Goal: Information Seeking & Learning: Learn about a topic

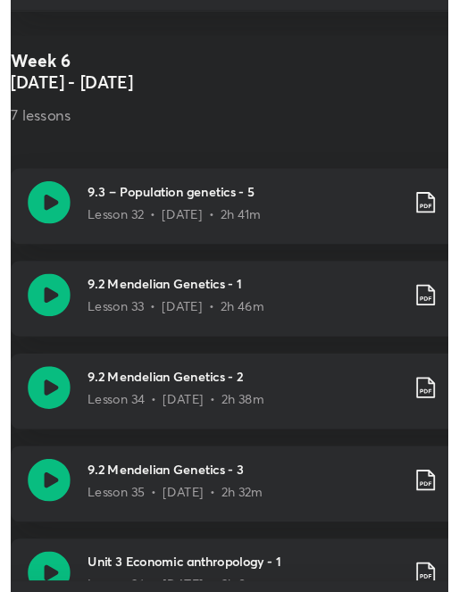
scroll to position [4021, 0]
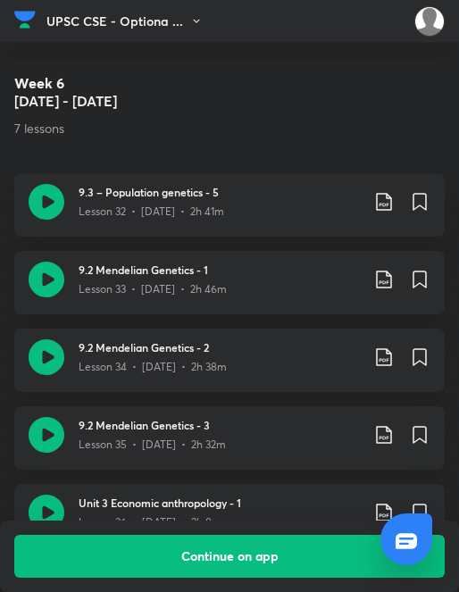
scroll to position [8875, 0]
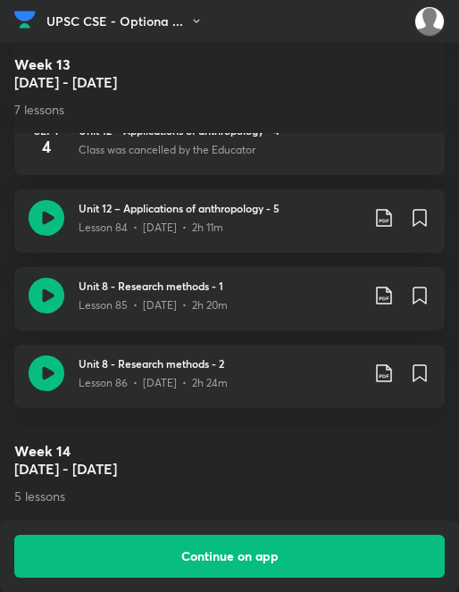
click at [34, 27] on img at bounding box center [24, 19] width 21 height 27
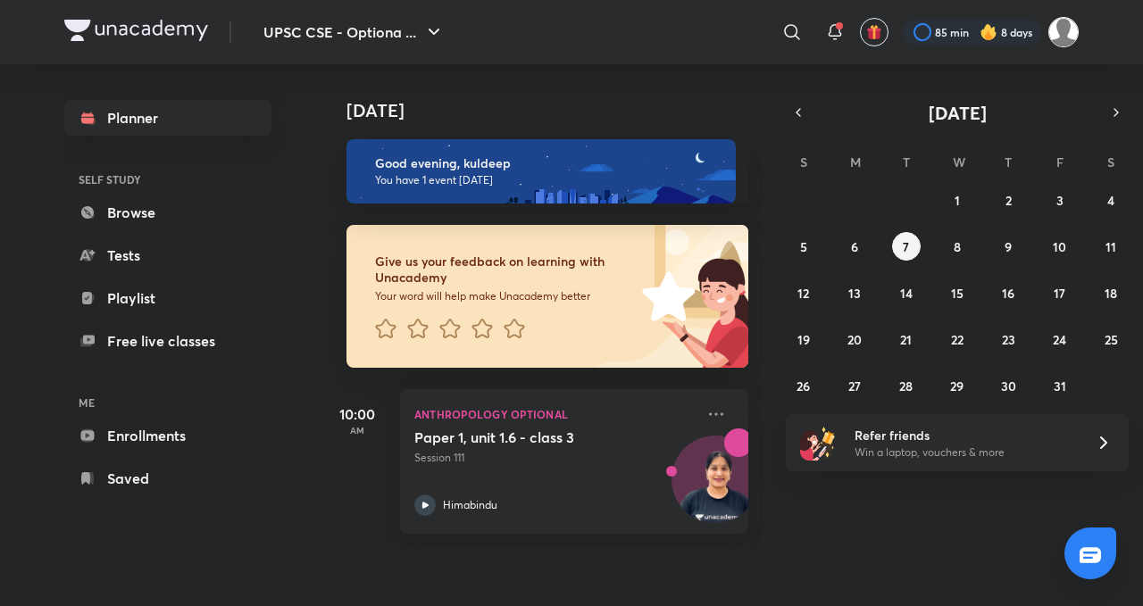
click at [467, 43] on img at bounding box center [1063, 32] width 30 height 30
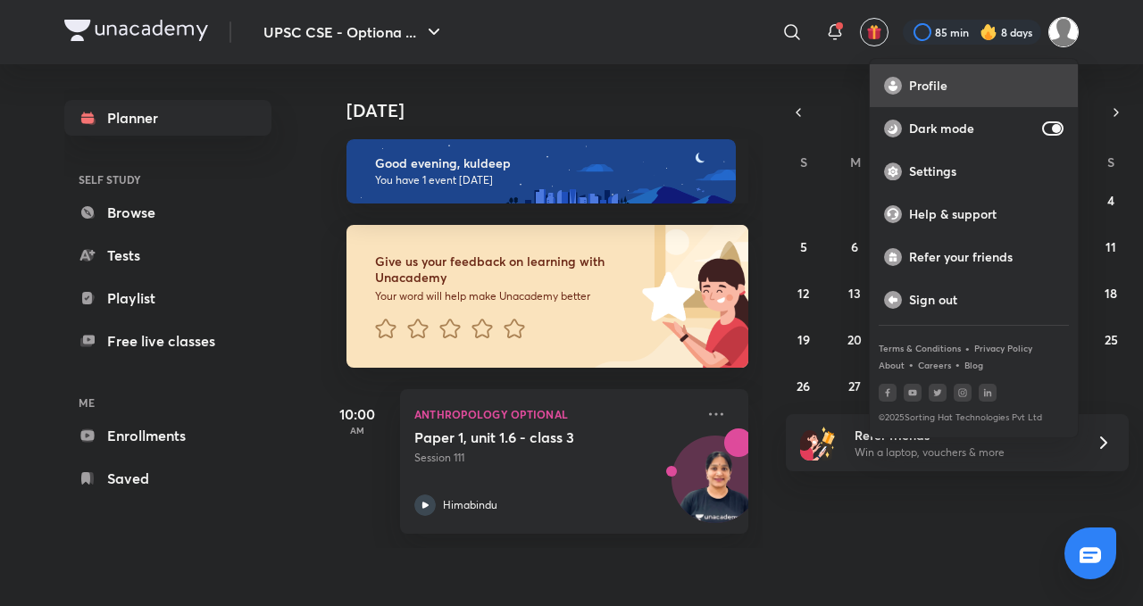
click at [467, 94] on div "Profile" at bounding box center [974, 85] width 208 height 43
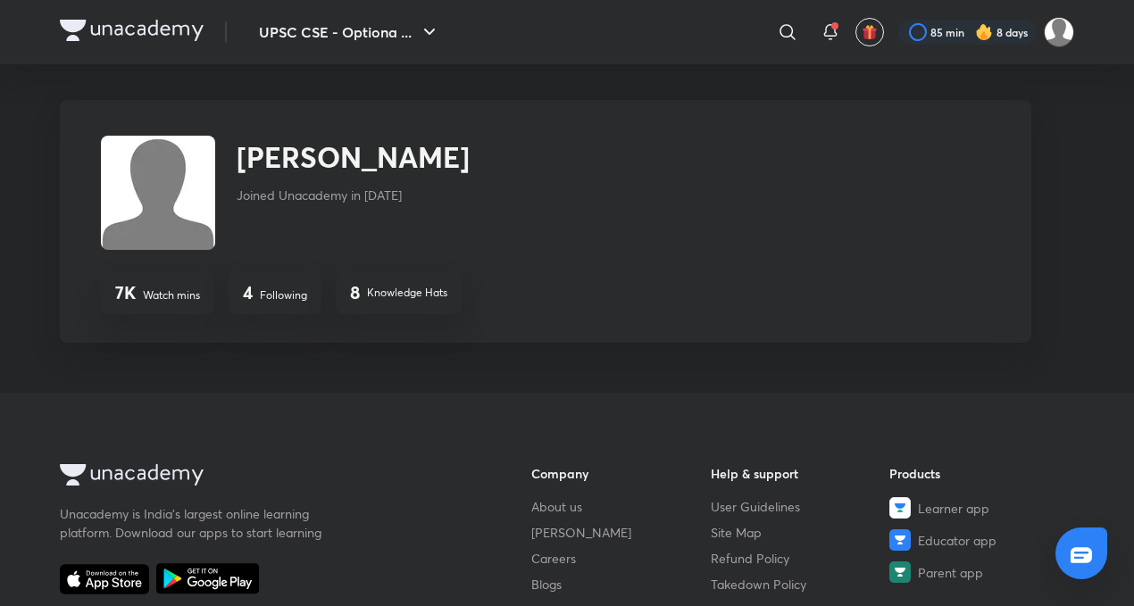
click at [96, 27] on img at bounding box center [132, 30] width 144 height 21
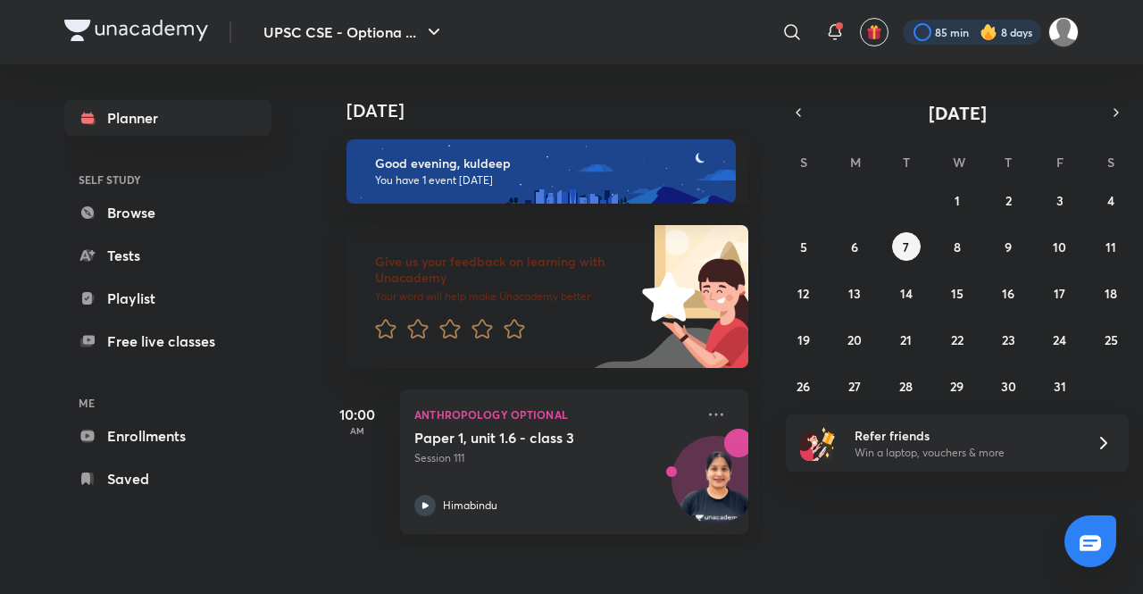
click at [967, 31] on div at bounding box center [972, 32] width 138 height 25
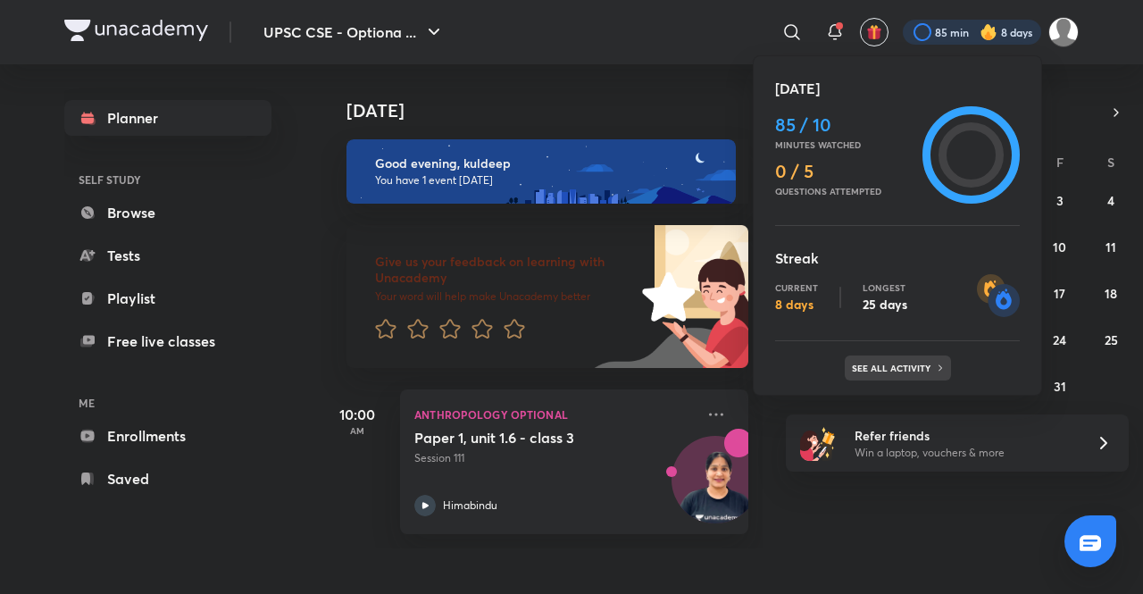
click at [889, 358] on div "See all activity" at bounding box center [898, 367] width 106 height 25
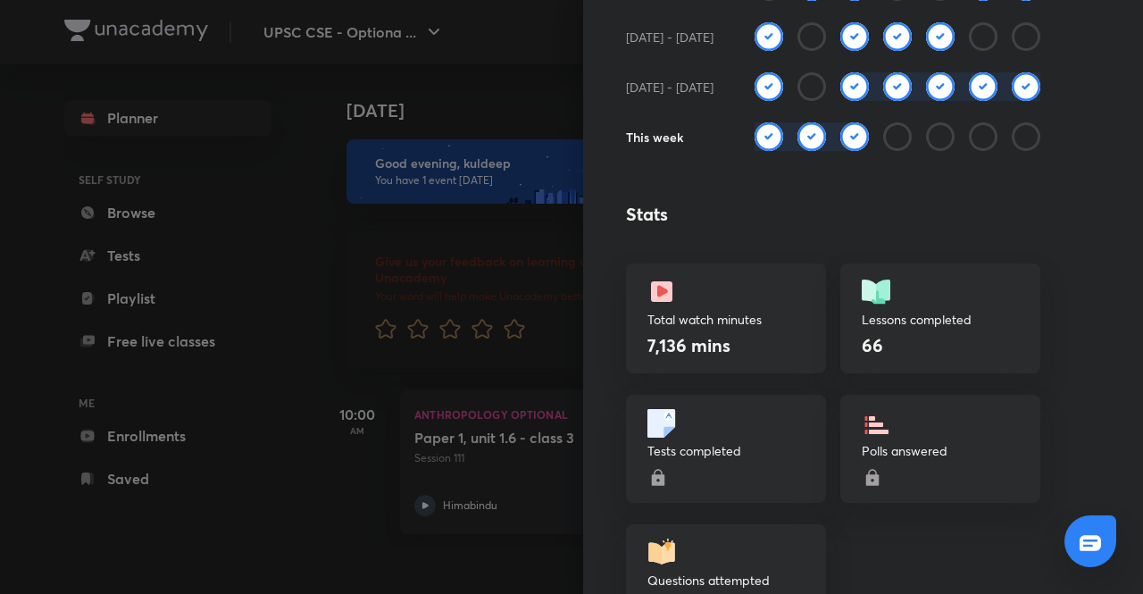
scroll to position [100, 0]
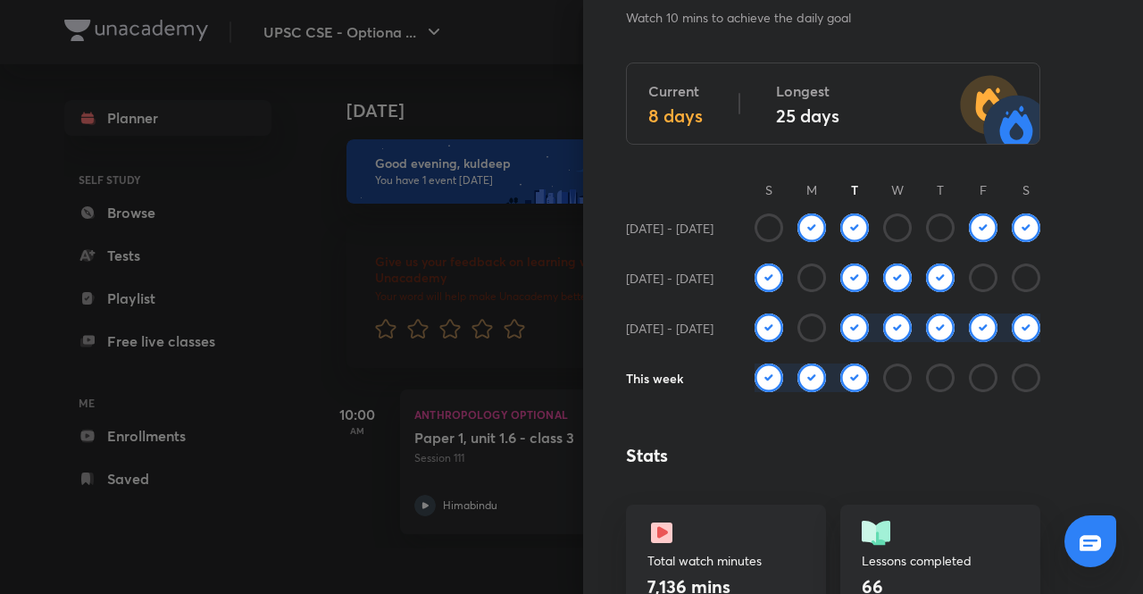
drag, startPoint x: 794, startPoint y: 226, endPoint x: 848, endPoint y: 234, distance: 55.0
click at [848, 234] on div at bounding box center [897, 238] width 286 height 50
click at [848, 234] on img at bounding box center [854, 227] width 29 height 29
drag, startPoint x: 952, startPoint y: 247, endPoint x: 1012, endPoint y: 234, distance: 62.2
click at [1012, 234] on div at bounding box center [897, 238] width 286 height 50
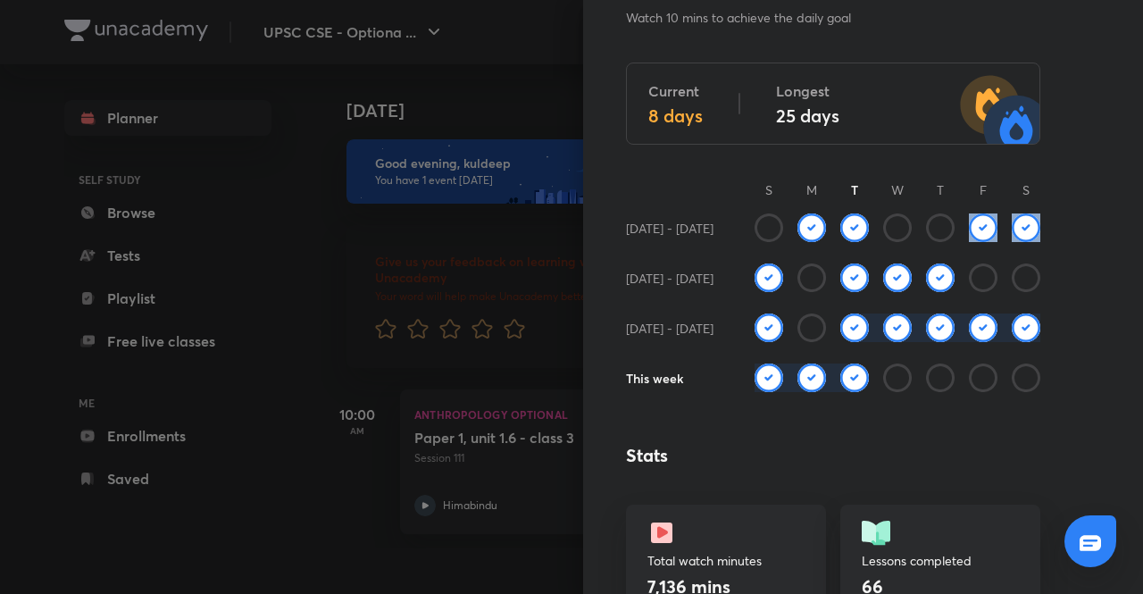
click at [1012, 234] on img at bounding box center [1026, 227] width 29 height 29
click at [756, 269] on img at bounding box center [768, 277] width 29 height 29
click at [869, 290] on div at bounding box center [890, 277] width 43 height 29
drag, startPoint x: 886, startPoint y: 285, endPoint x: 928, endPoint y: 276, distance: 43.8
click at [928, 276] on div at bounding box center [897, 288] width 286 height 50
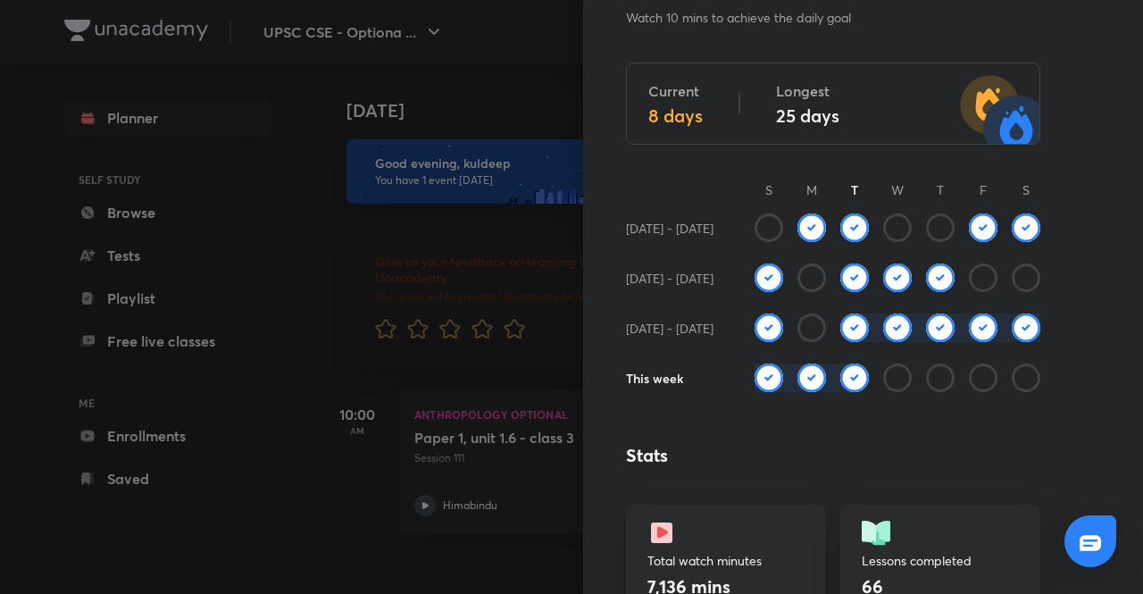
click at [928, 276] on img at bounding box center [940, 277] width 29 height 29
click at [755, 319] on img at bounding box center [768, 327] width 29 height 29
click at [826, 332] on div at bounding box center [847, 327] width 43 height 29
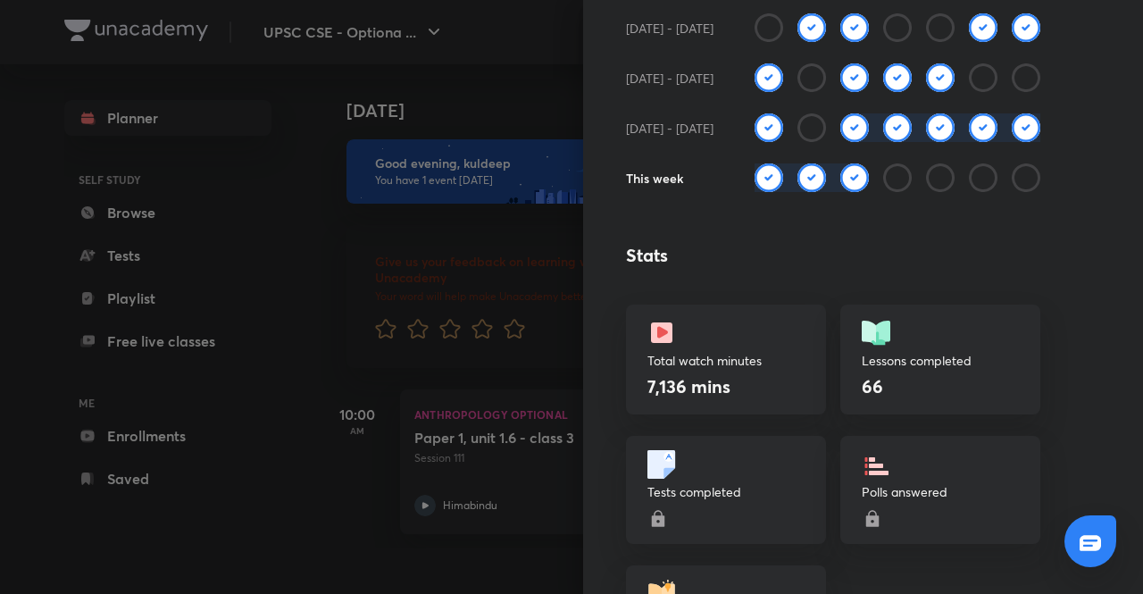
scroll to position [29, 0]
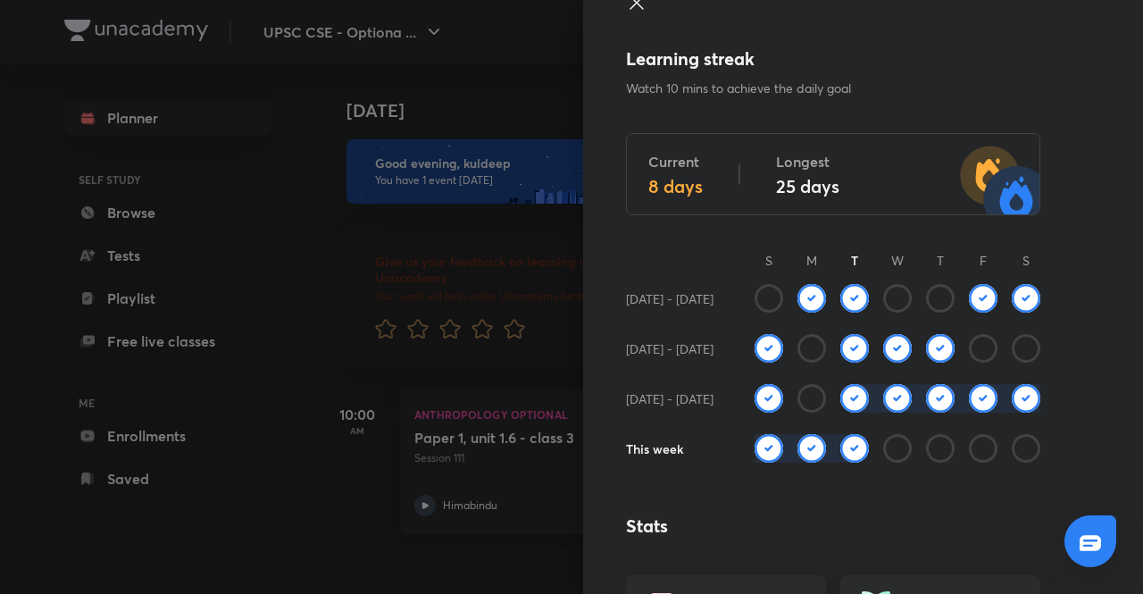
click at [626, 4] on icon at bounding box center [636, 2] width 21 height 21
